Goal: Task Accomplishment & Management: Manage account settings

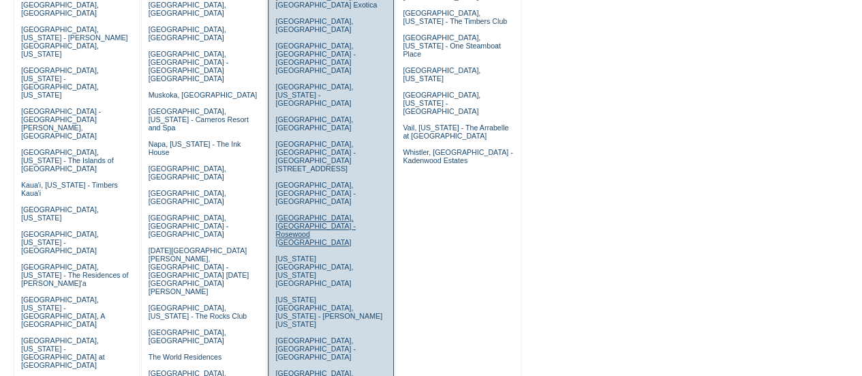
scroll to position [363, 0]
click at [327, 294] on link "New York City, New York - Trump New York" at bounding box center [328, 310] width 107 height 33
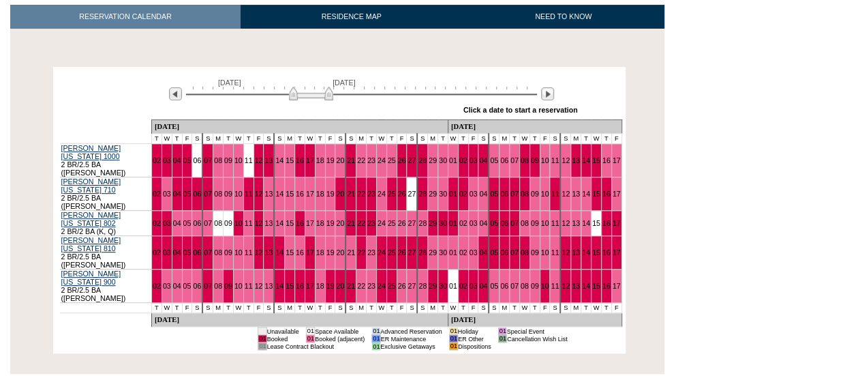
scroll to position [230, 0]
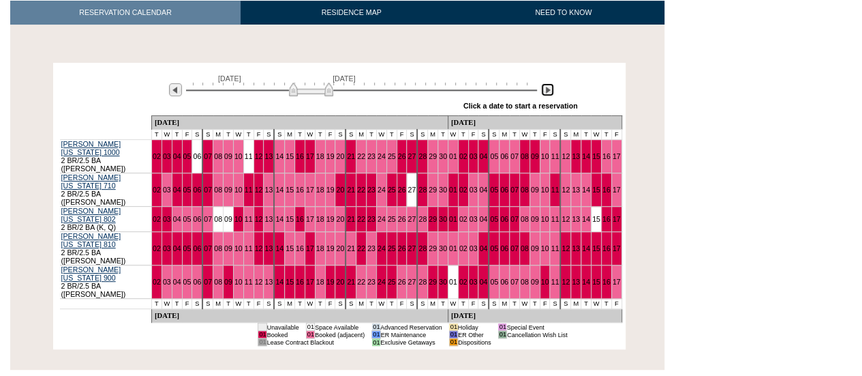
click at [551, 83] on img at bounding box center [547, 89] width 13 height 13
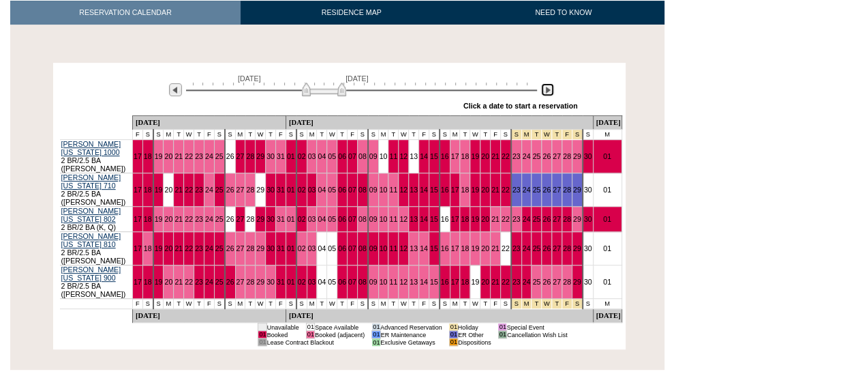
click at [552, 83] on img at bounding box center [547, 89] width 13 height 13
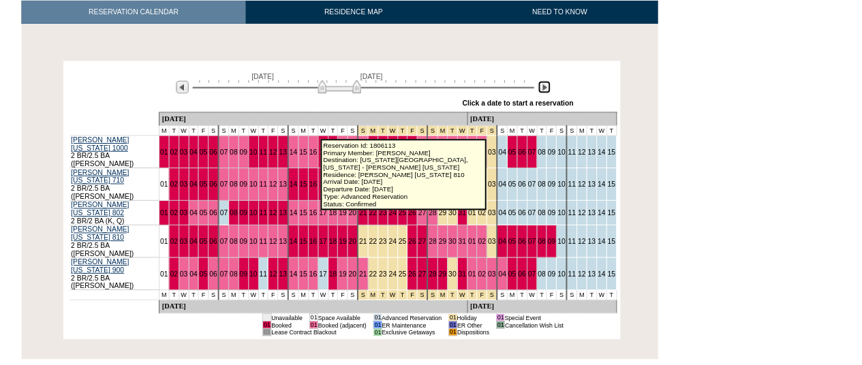
scroll to position [0, 0]
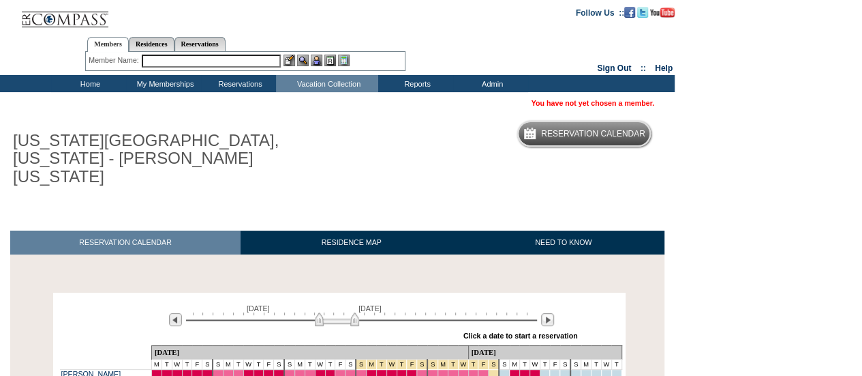
click at [224, 62] on input "text" at bounding box center [211, 61] width 139 height 13
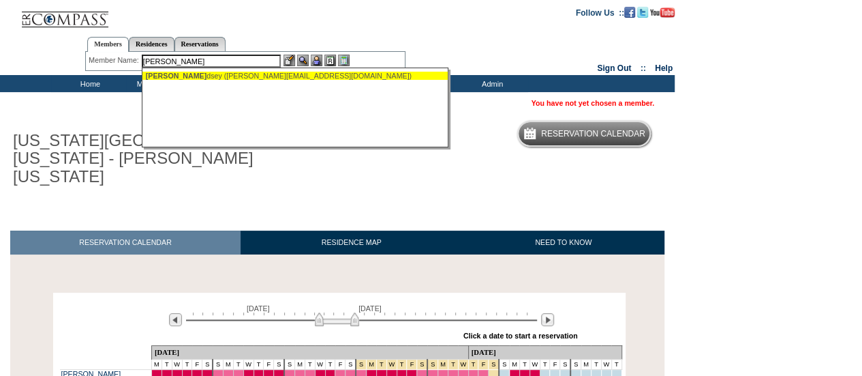
click at [209, 72] on div "[PERSON_NAME] ([PERSON_NAME][EMAIL_ADDRESS][DOMAIN_NAME])" at bounding box center [296, 76] width 300 height 8
type input "[PERSON_NAME] ([PERSON_NAME][EMAIL_ADDRESS][DOMAIN_NAME])"
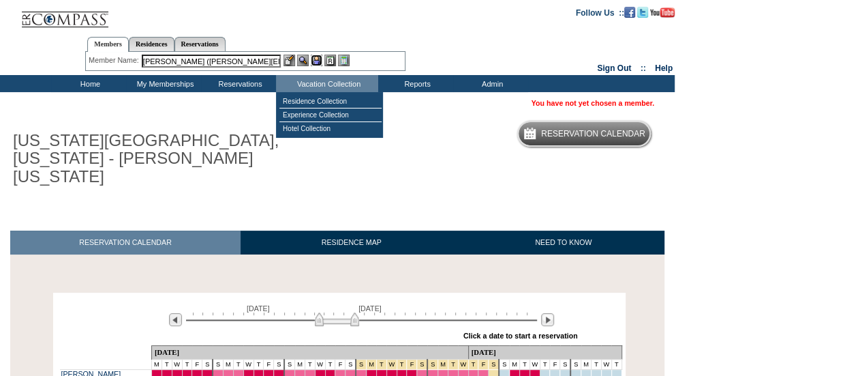
click at [318, 55] on img at bounding box center [317, 61] width 12 height 12
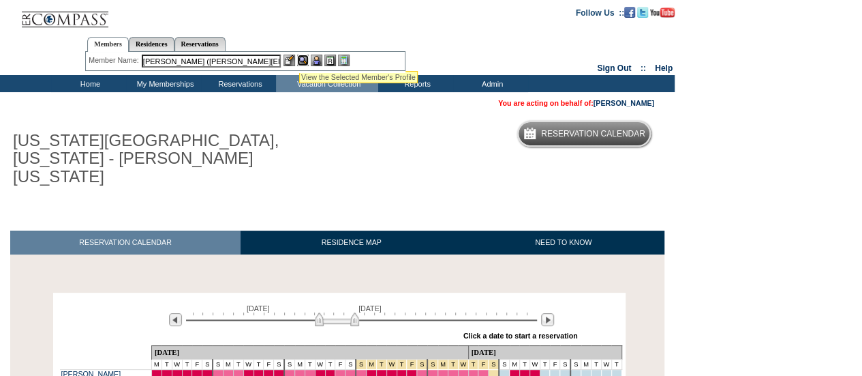
click at [301, 55] on img at bounding box center [303, 61] width 12 height 12
